Goal: Task Accomplishment & Management: Manage account settings

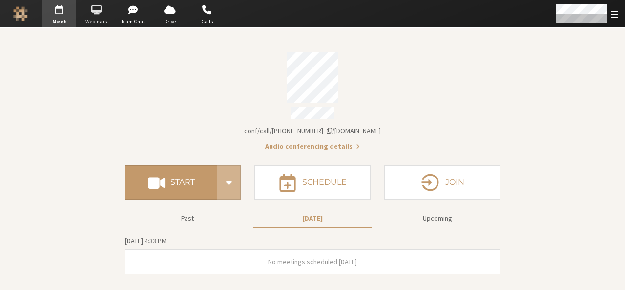
click at [92, 22] on span "Webinars" at bounding box center [96, 22] width 34 height 8
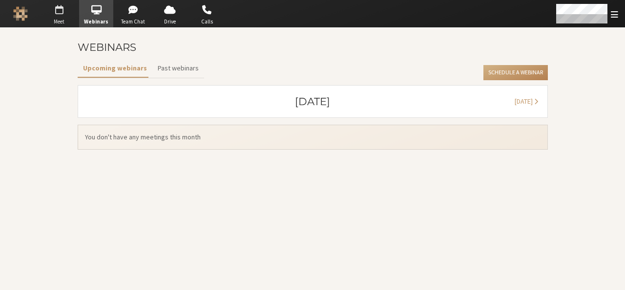
click at [57, 20] on span "Meet" at bounding box center [59, 22] width 34 height 8
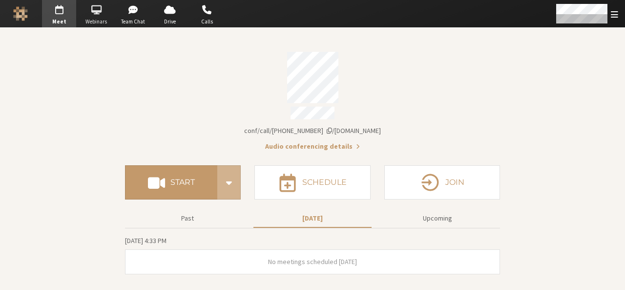
click at [85, 6] on span "button" at bounding box center [96, 10] width 34 height 16
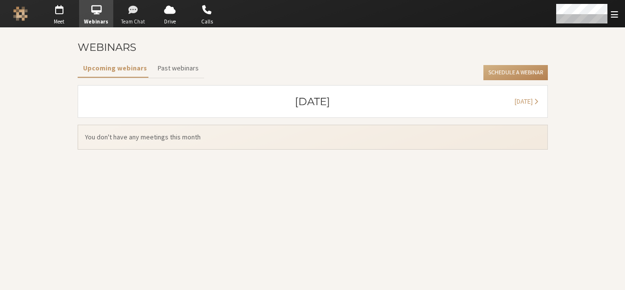
click at [130, 10] on span "button" at bounding box center [133, 10] width 34 height 16
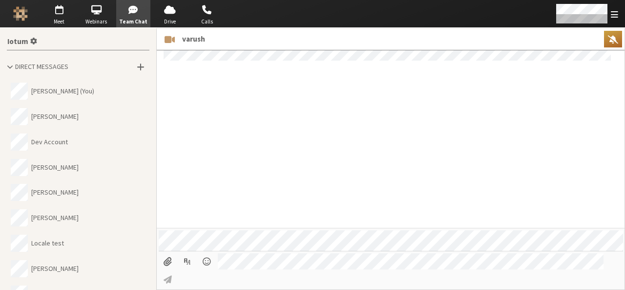
scroll to position [79, 0]
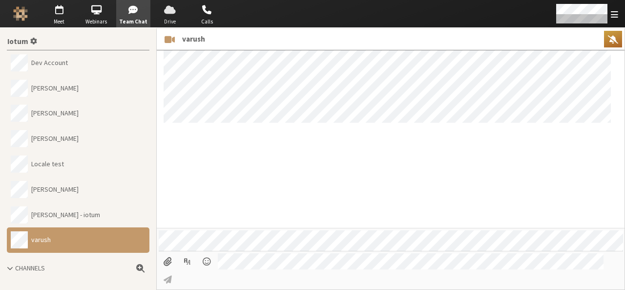
click at [177, 20] on span "Drive" at bounding box center [170, 22] width 34 height 8
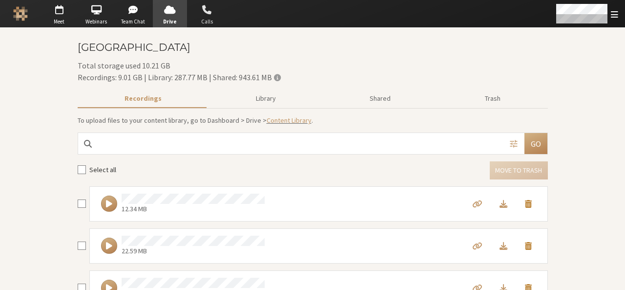
click at [202, 19] on span "Calls" at bounding box center [207, 22] width 34 height 8
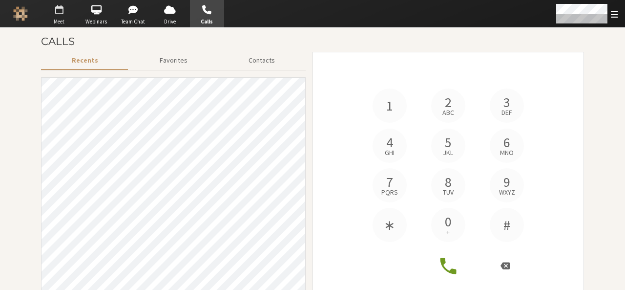
click at [59, 7] on span "button" at bounding box center [59, 10] width 34 height 16
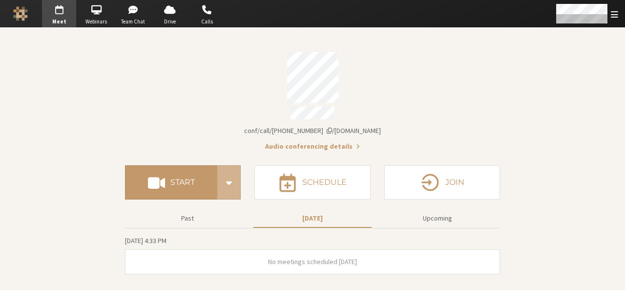
click at [211, 65] on div "Account details" at bounding box center [312, 77] width 375 height 51
click at [228, 103] on section "Meeting link [DOMAIN_NAME]/conf/call/9168685 Audio conferencing details" at bounding box center [312, 98] width 375 height 106
click at [614, 26] on div "Open menu" at bounding box center [586, 13] width 77 height 27
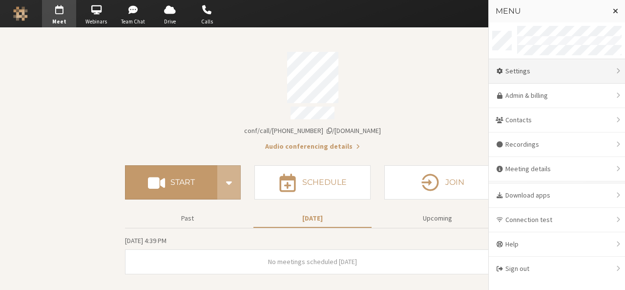
click at [585, 68] on div "Settings" at bounding box center [557, 71] width 136 height 24
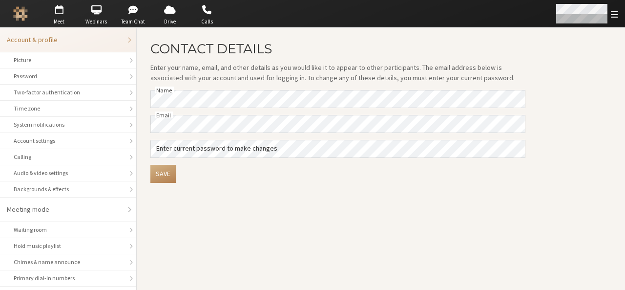
click at [621, 15] on div "Open menu" at bounding box center [586, 13] width 77 height 27
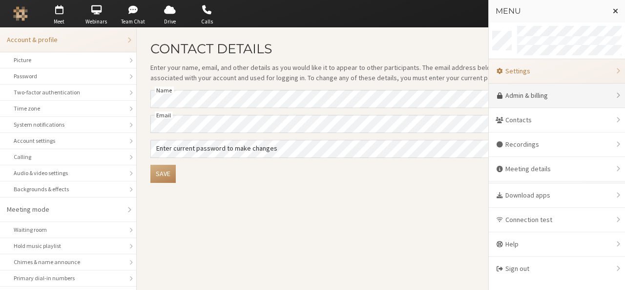
click at [579, 99] on link "Admin & billing" at bounding box center [557, 95] width 136 height 24
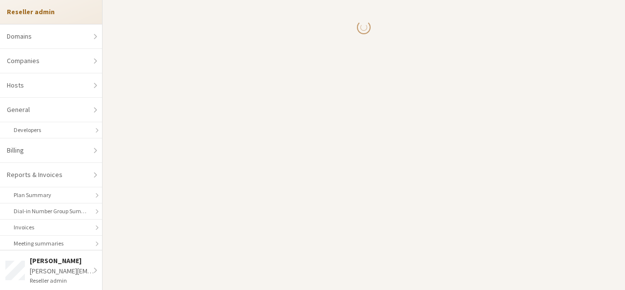
select select "10"
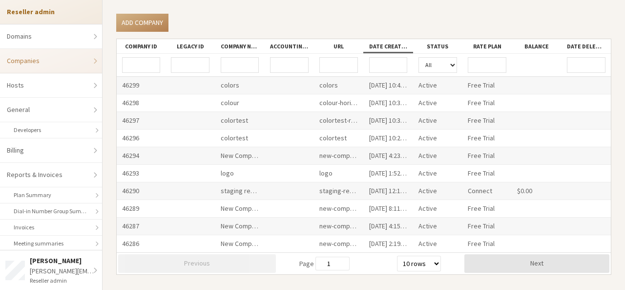
click at [217, 20] on div "Add company" at bounding box center [363, 23] width 495 height 18
click at [230, 121] on div "colortest" at bounding box center [239, 120] width 49 height 17
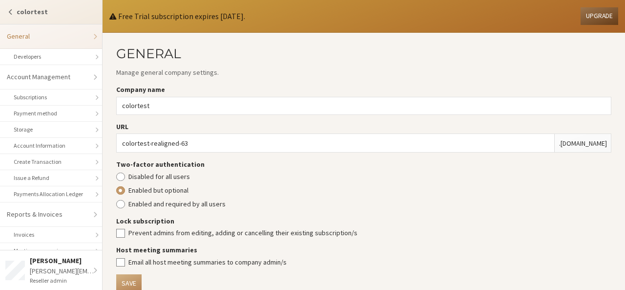
scroll to position [15, 0]
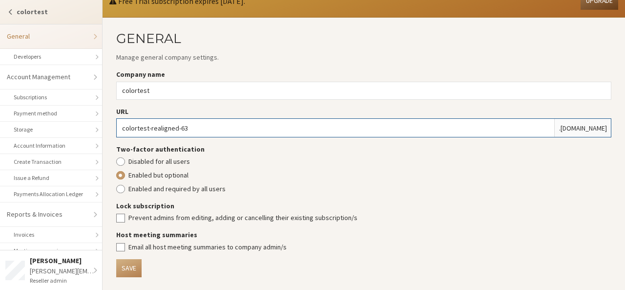
drag, startPoint x: 200, startPoint y: 126, endPoint x: 114, endPoint y: 126, distance: 85.9
click at [114, 126] on section "General Manage general company settings. Company name colortest URL colortest-r…" at bounding box center [364, 154] width 522 height 273
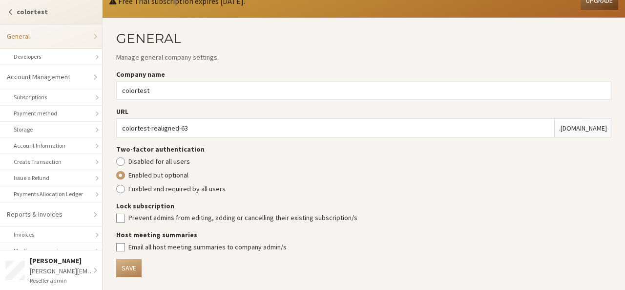
drag, startPoint x: 600, startPoint y: 126, endPoint x: 549, endPoint y: 133, distance: 51.2
click at [554, 133] on div ". [GEOGRAPHIC_DATA][DOMAIN_NAME]" at bounding box center [582, 128] width 57 height 18
copy div ". [GEOGRAPHIC_DATA][DOMAIN_NAME]"
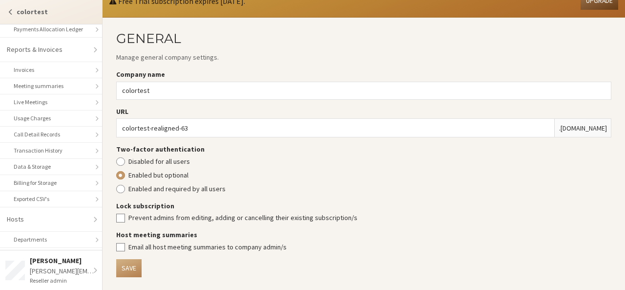
scroll to position [165, 0]
click at [79, 219] on link "Hosts" at bounding box center [51, 219] width 102 height 24
select select "25"
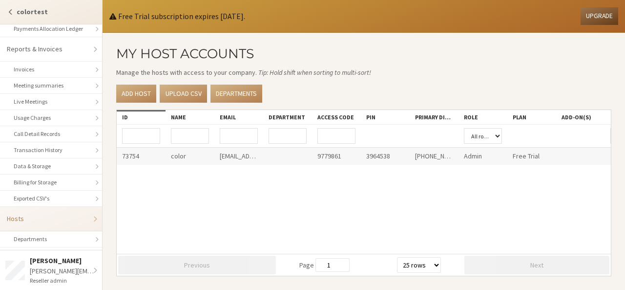
click at [263, 156] on div "[EMAIL_ADDRESS][PERSON_NAME][DOMAIN_NAME]" at bounding box center [238, 155] width 49 height 17
